Goal: Transaction & Acquisition: Download file/media

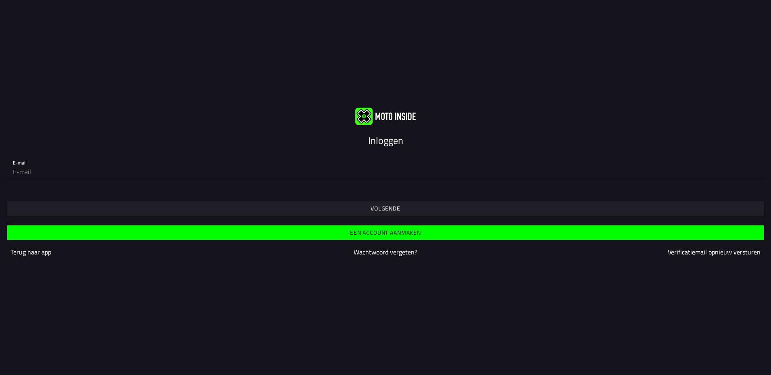
click at [140, 174] on input "email" at bounding box center [385, 172] width 745 height 16
type input "[EMAIL_ADDRESS][DOMAIN_NAME]"
click at [373, 203] on span "Volgende" at bounding box center [385, 208] width 744 height 15
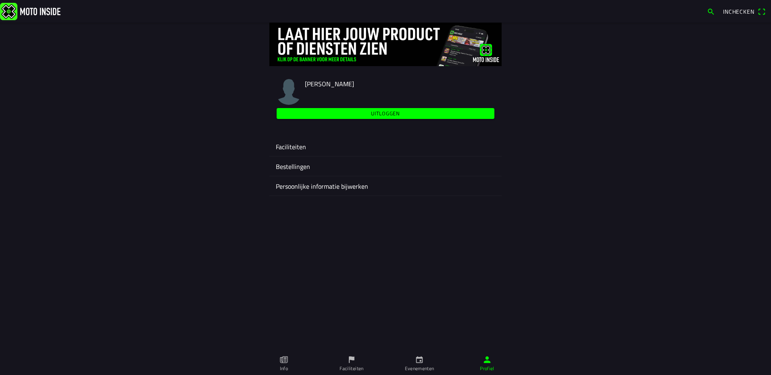
click at [302, 150] on ion-label "Faciliteiten" at bounding box center [385, 147] width 219 height 10
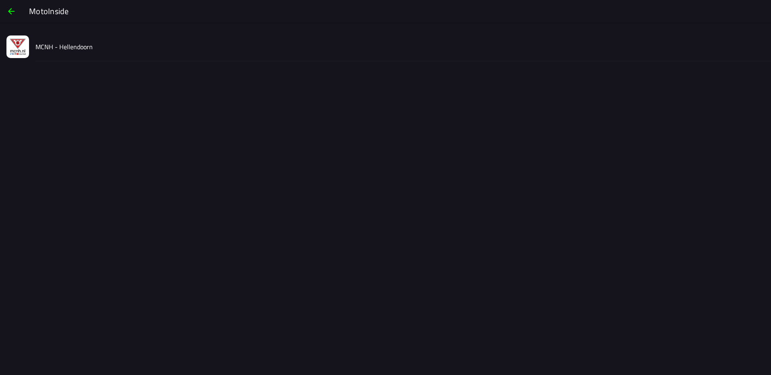
click at [17, 50] on img at bounding box center [17, 46] width 23 height 23
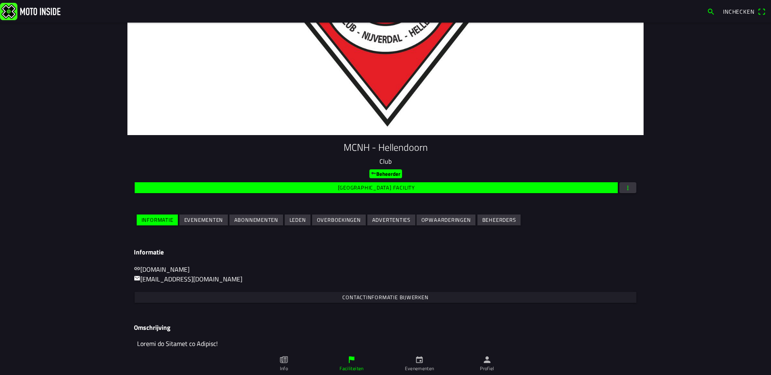
click at [187, 224] on span "Evenementen" at bounding box center [203, 219] width 39 height 11
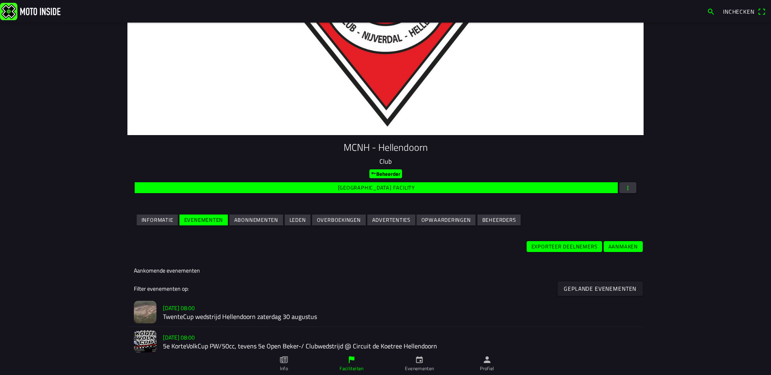
scroll to position [40, 0]
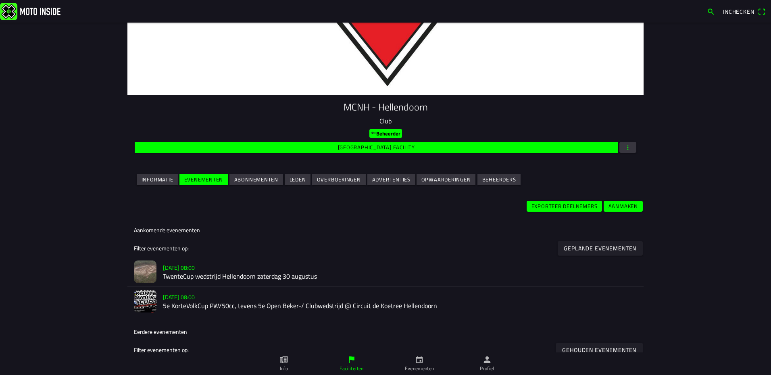
click at [179, 273] on h2 "TwenteCup wedstrijd Hellendoorn zaterdag 30 augustus" at bounding box center [400, 277] width 474 height 8
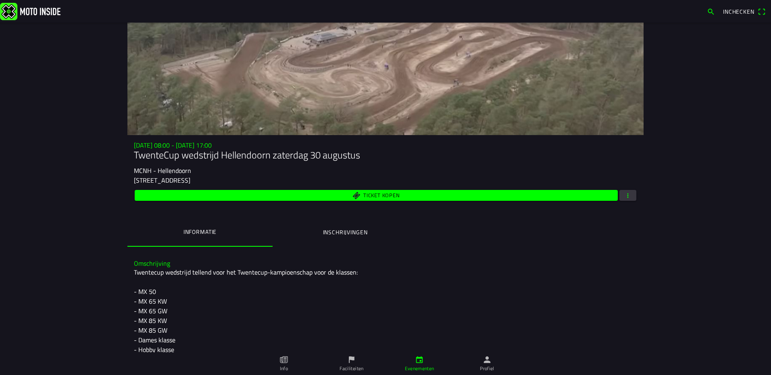
click at [624, 198] on span "button" at bounding box center [627, 195] width 7 height 11
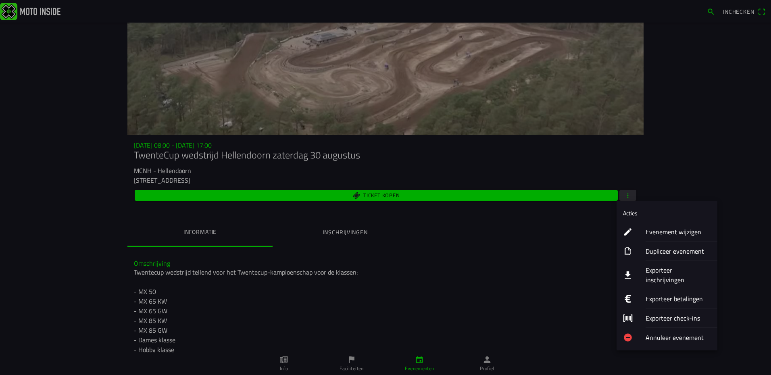
click at [676, 273] on ion-label "Exporteer inschrijvingen" at bounding box center [677, 274] width 65 height 19
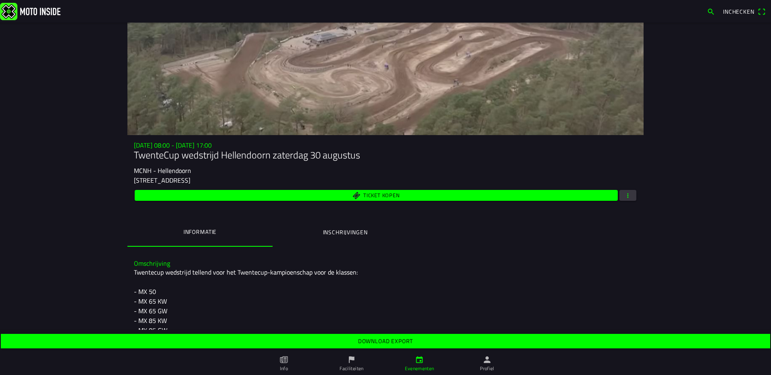
click at [0, 0] on slot "Download export" at bounding box center [0, 0] width 0 height 0
